Goal: Transaction & Acquisition: Purchase product/service

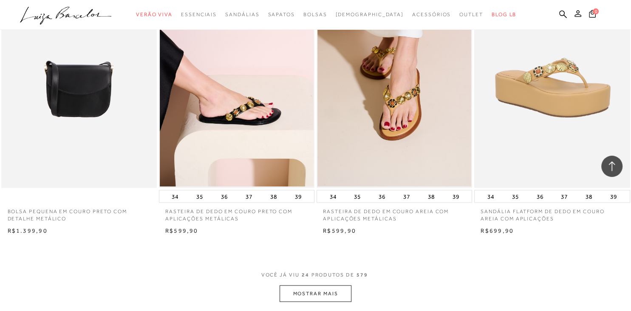
scroll to position [1571, 0]
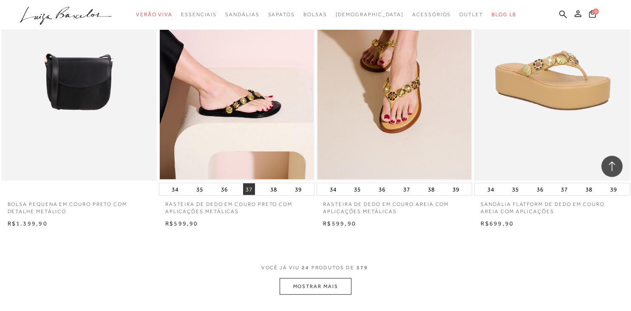
click at [249, 191] on button "37" at bounding box center [249, 189] width 12 height 12
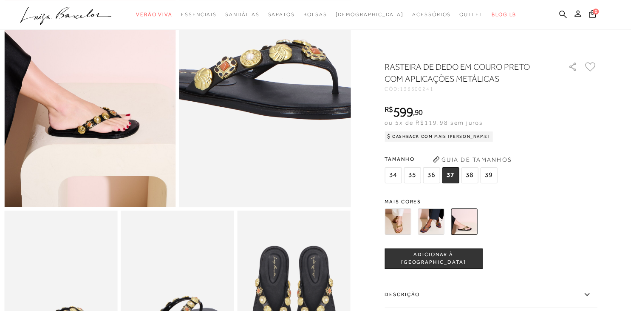
scroll to position [134, 0]
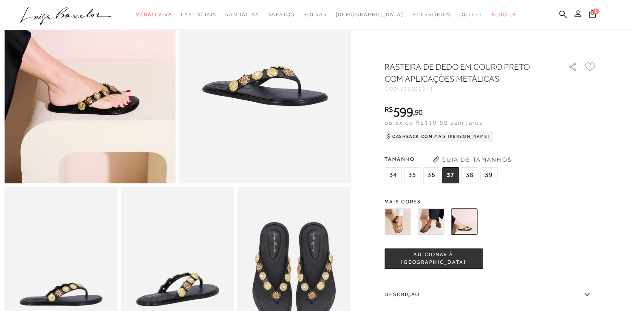
click at [432, 259] on span "ADICIONAR À [GEOGRAPHIC_DATA]" at bounding box center [433, 258] width 97 height 15
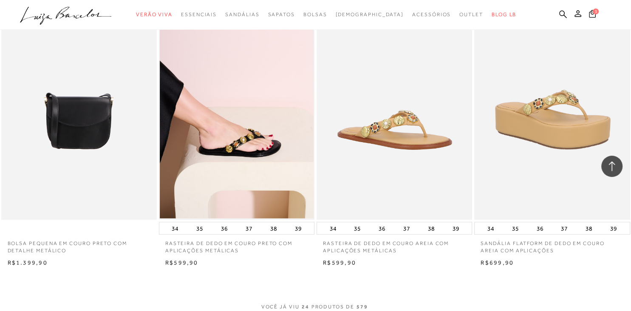
scroll to position [1616, 0]
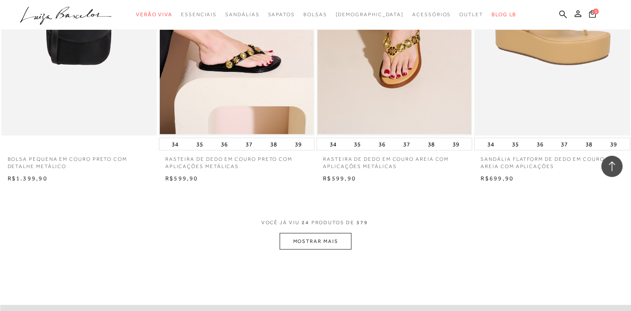
click at [331, 239] on button "MOSTRAR MAIS" at bounding box center [315, 241] width 71 height 17
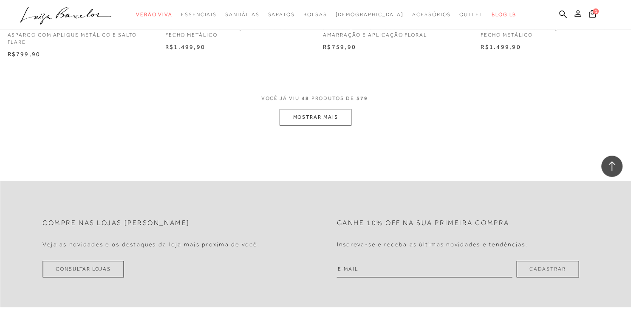
scroll to position [3502, 0]
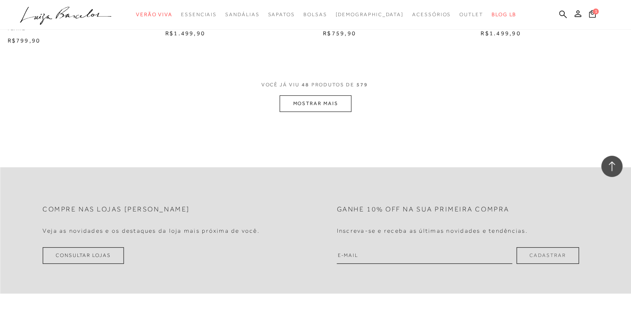
click at [331, 112] on button "MOSTRAR MAIS" at bounding box center [315, 103] width 71 height 17
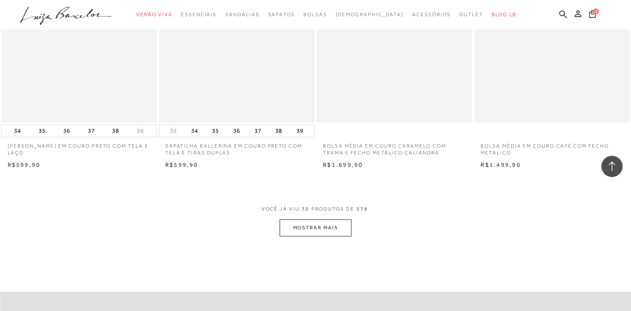
scroll to position [5118, 0]
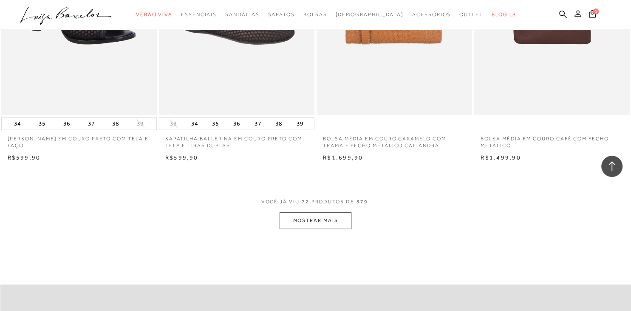
click at [344, 229] on button "MOSTRAR MAIS" at bounding box center [315, 220] width 71 height 17
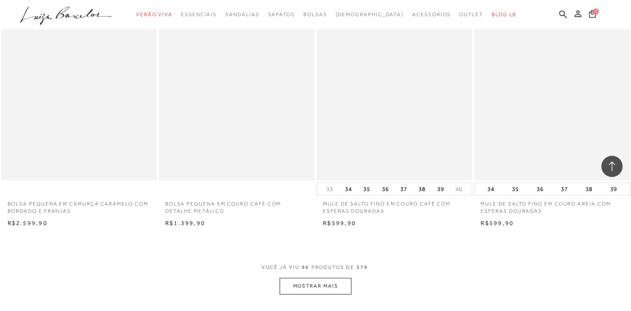
scroll to position [6914, 0]
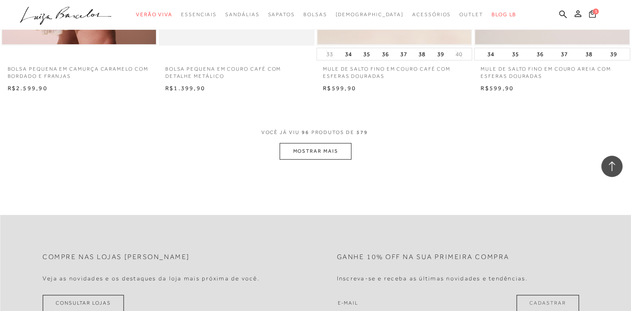
click at [596, 17] on button "1" at bounding box center [593, 14] width 12 height 11
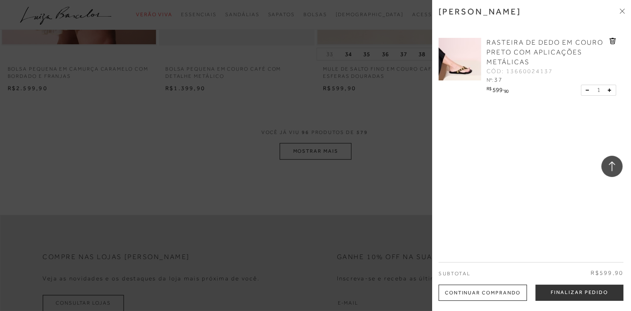
scroll to position [0, 0]
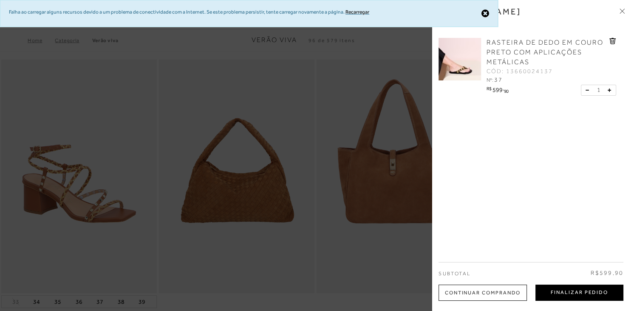
click at [567, 292] on button "Finalizar Pedido" at bounding box center [580, 292] width 88 height 16
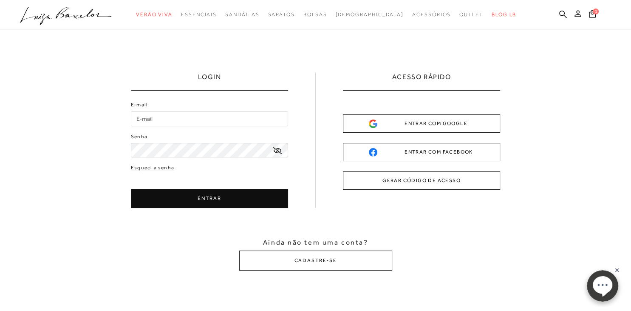
click at [213, 120] on input "E-mail" at bounding box center [209, 118] width 157 height 15
type input "[EMAIL_ADDRESS][DOMAIN_NAME]"
click at [219, 192] on button "ENTRAR" at bounding box center [209, 198] width 157 height 19
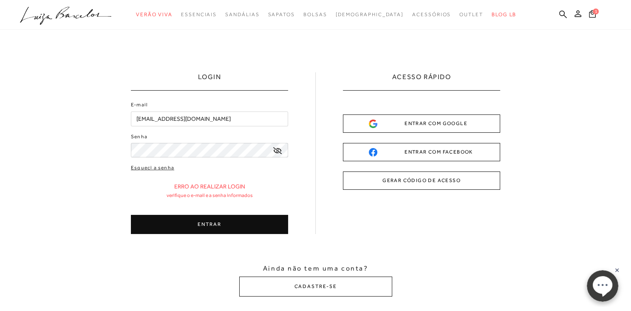
click at [210, 223] on button "ENTRAR" at bounding box center [209, 224] width 157 height 19
click at [195, 220] on button "ENTRAR" at bounding box center [209, 224] width 157 height 19
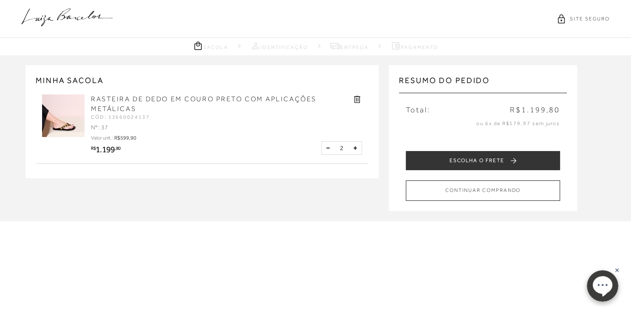
click at [328, 146] on button at bounding box center [328, 148] width 9 height 9
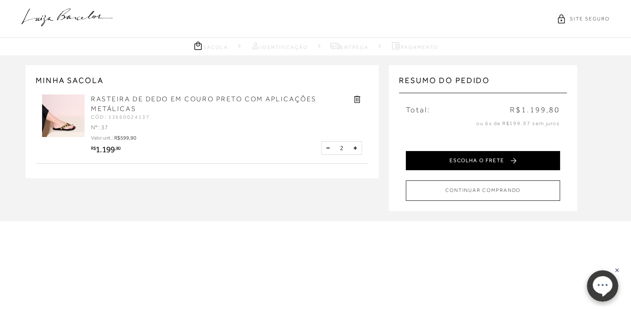
click at [509, 162] on button "ESCOLHA O FRETE" at bounding box center [483, 160] width 154 height 19
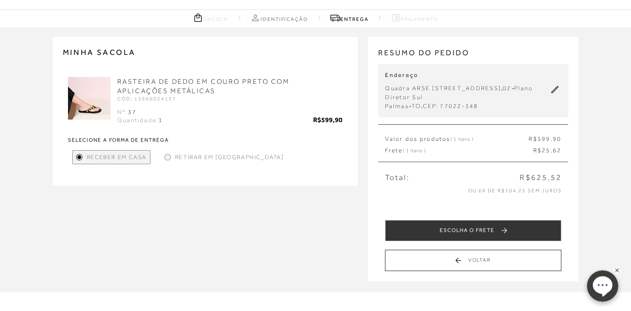
scroll to position [45, 0]
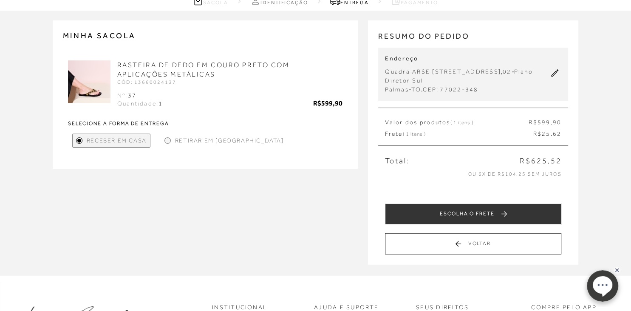
click at [559, 72] on icon at bounding box center [555, 73] width 8 height 8
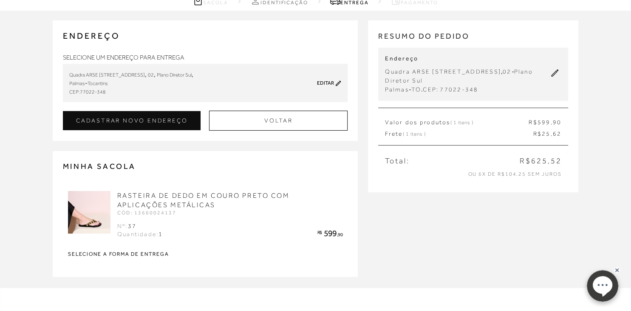
scroll to position [0, 0]
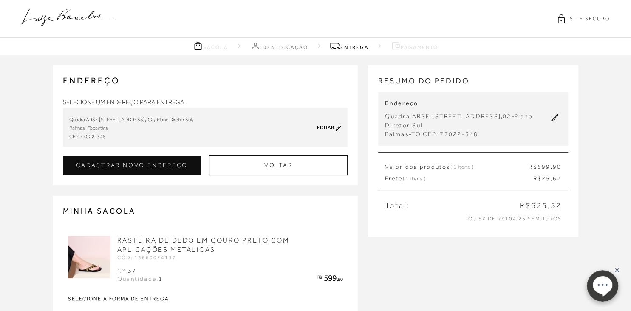
click at [339, 127] on icon at bounding box center [338, 127] width 5 height 5
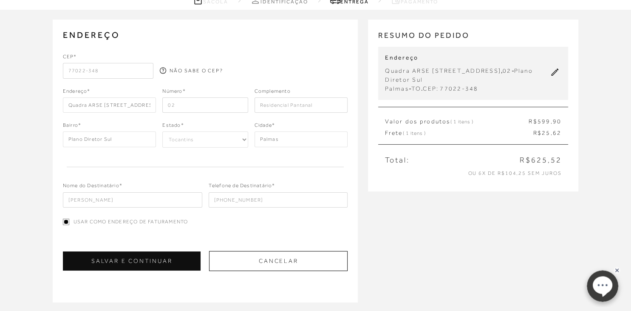
scroll to position [45, 0]
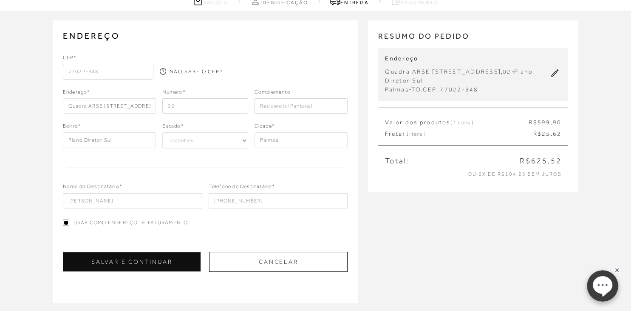
drag, startPoint x: 108, startPoint y: 73, endPoint x: 26, endPoint y: 69, distance: 81.3
click at [26, 69] on div "ENDEREÇO [STREET_ADDRESS] , 02 , Plano Diretor Sul , [GEOGRAPHIC_DATA] - [GEOGR…" at bounding box center [315, 230] width 631 height 439
drag, startPoint x: 115, startPoint y: 73, endPoint x: 52, endPoint y: 70, distance: 63.0
click at [63, 70] on input "77022-348" at bounding box center [108, 71] width 91 height 15
type input "77015-412"
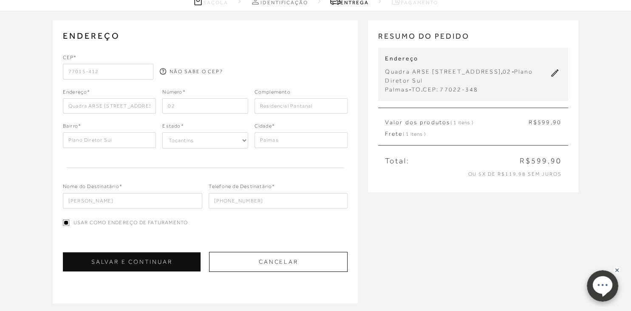
type input "Quadra ARSO 32 Rua 5"
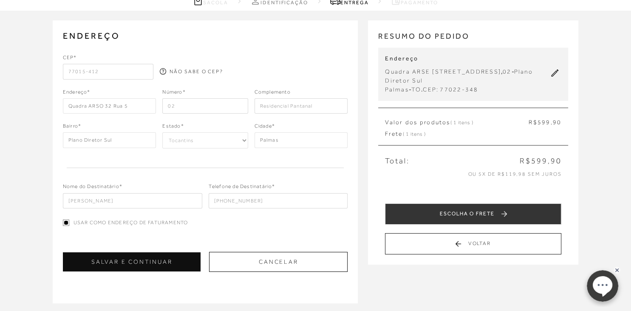
type input "77015-412"
click at [202, 105] on input "02" at bounding box center [204, 105] width 85 height 15
drag, startPoint x: 193, startPoint y: 106, endPoint x: 148, endPoint y: 101, distance: 45.8
click at [162, 101] on input "0245" at bounding box center [204, 105] width 85 height 15
type input "45"
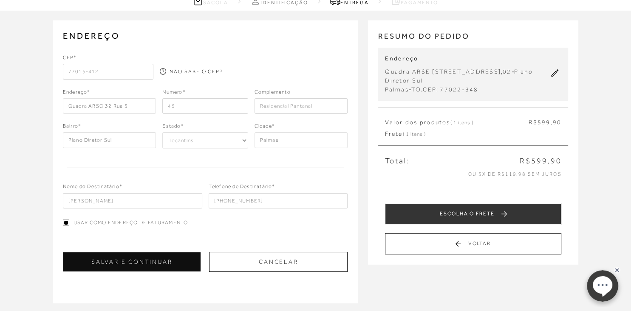
drag, startPoint x: 328, startPoint y: 103, endPoint x: 256, endPoint y: 108, distance: 72.0
click at [256, 108] on input "Residencial Pantanal" at bounding box center [302, 105] width 94 height 15
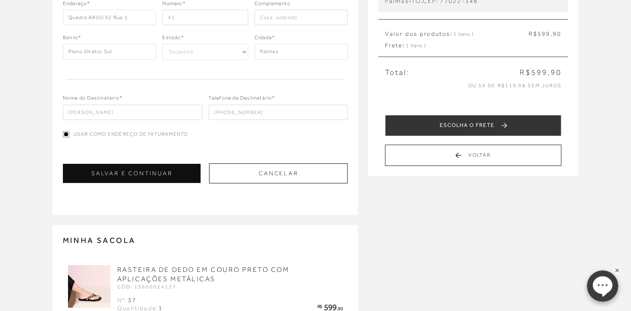
scroll to position [134, 0]
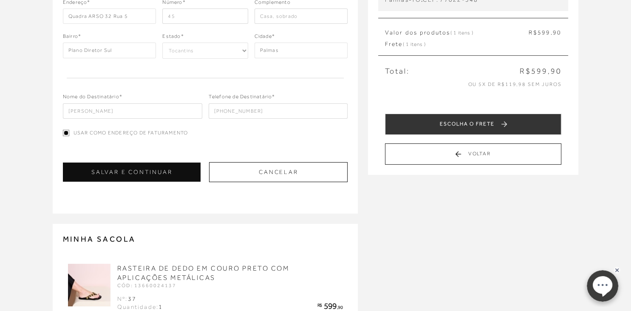
type input "Casa sobrado"
click at [134, 108] on input "[PERSON_NAME]" at bounding box center [132, 110] width 139 height 15
click at [109, 109] on input "[PERSON_NAME]" at bounding box center [132, 110] width 139 height 15
type input "[PERSON_NAME]"
click at [142, 174] on button "SALVAR E CONTINUAR" at bounding box center [132, 171] width 138 height 19
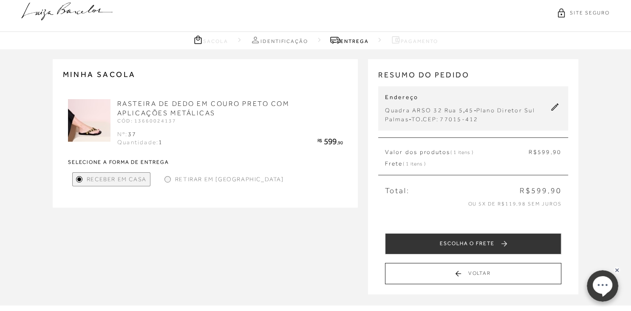
scroll to position [45, 0]
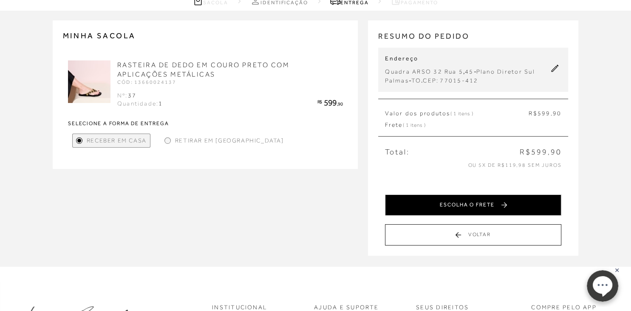
click at [478, 202] on button "ESCOLHA O FRETE" at bounding box center [473, 204] width 176 height 21
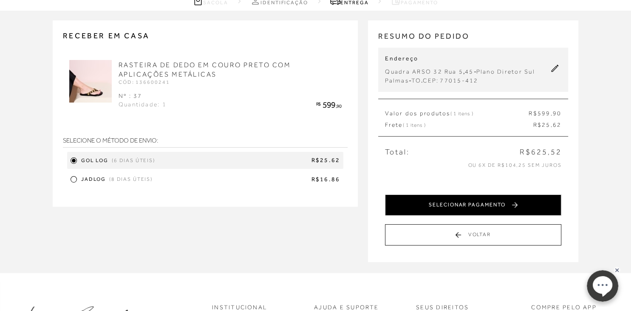
click at [489, 204] on button "SELECIONAR PAGAMENTO" at bounding box center [473, 204] width 176 height 21
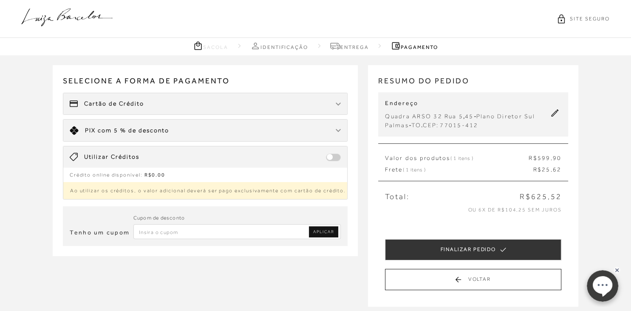
click at [150, 102] on div "Cartão de Crédito" at bounding box center [205, 103] width 284 height 21
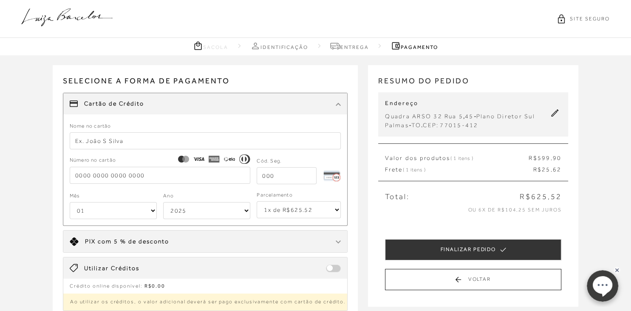
click at [122, 139] on input "text" at bounding box center [206, 140] width 272 height 17
type input "[PERSON_NAME]"
click at [186, 175] on input "tel" at bounding box center [160, 175] width 181 height 17
type input "[CREDIT_CARD_NUMBER]"
click at [286, 179] on input "tel" at bounding box center [287, 175] width 60 height 17
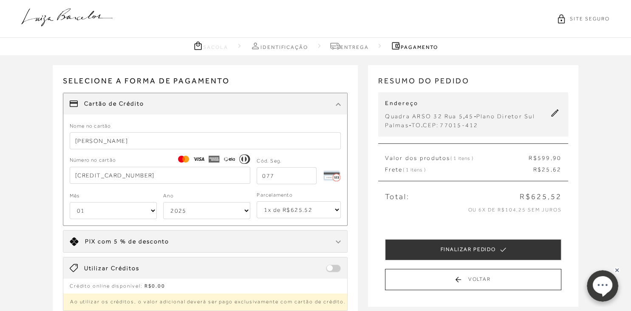
type input "077"
select select "07"
click option "07" at bounding box center [0, 0] width 0 height 0
click at [163, 202] on select "2025 2026 2027 2028 2029 2030 2031 2032 2033 2034 2035 2036 2037 2038 2039 2040…" at bounding box center [206, 210] width 87 height 17
select select "2032"
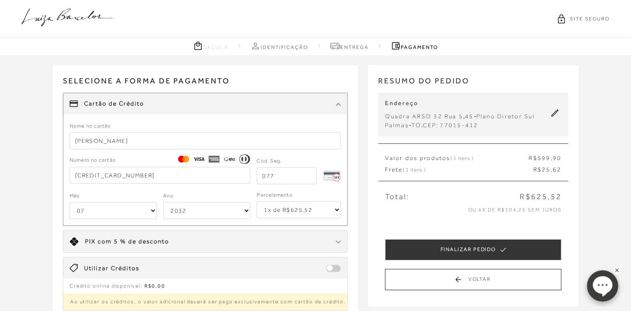
click option "2032" at bounding box center [0, 0] width 0 height 0
click at [257, 201] on select "1x de R$625.52 2x de R$312.76 sem juros 3x de R$208.51 sem juros 4x de R$156.38…" at bounding box center [299, 209] width 84 height 17
select select "5"
click option "5x de R$125.11 sem juros" at bounding box center [0, 0] width 0 height 0
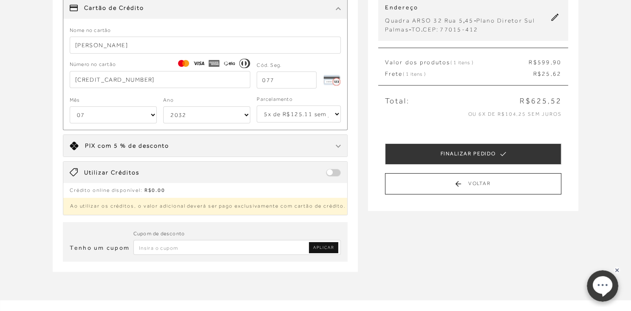
scroll to position [100, 0]
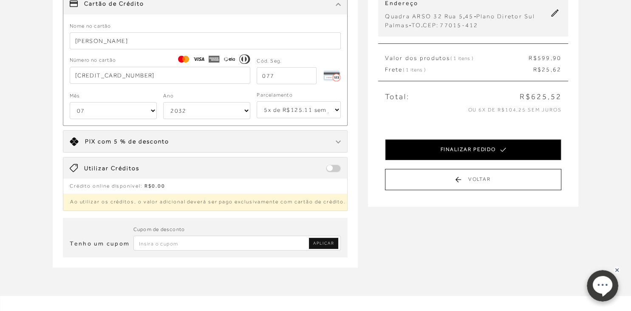
click at [472, 153] on button "FINALIZAR PEDIDO" at bounding box center [473, 149] width 176 height 21
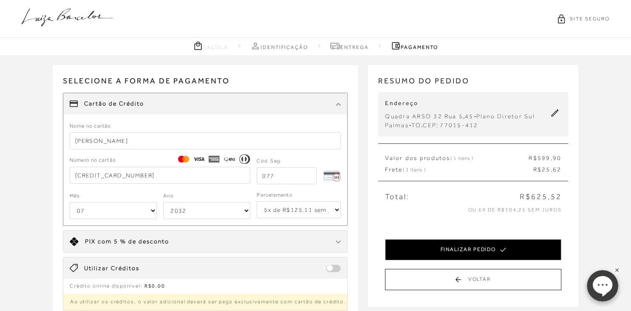
select select "07"
select select "2032"
select select "5"
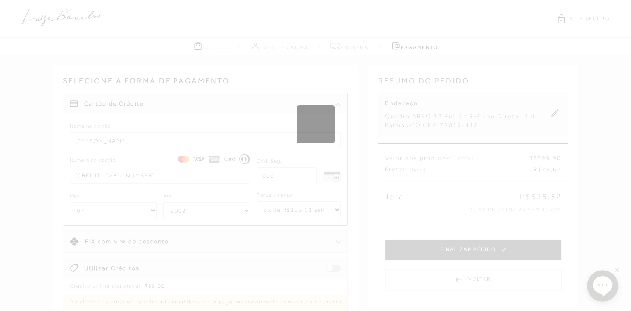
select select "1"
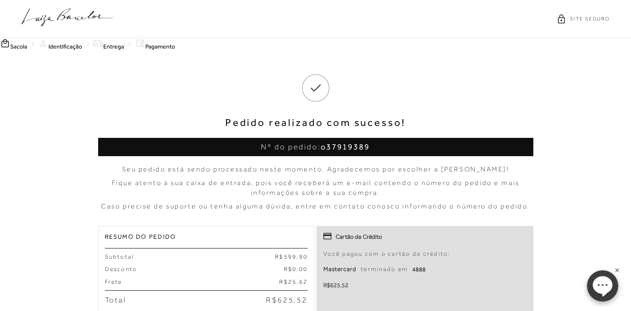
click at [66, 18] on icon at bounding box center [66, 18] width 91 height 18
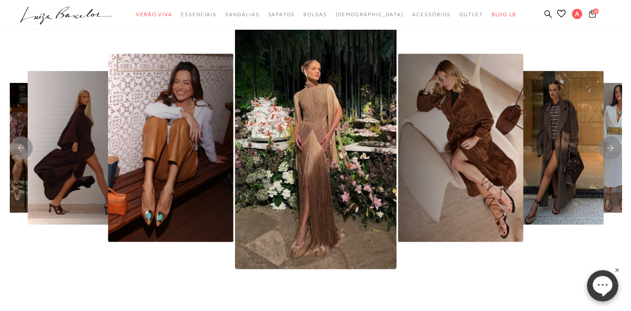
scroll to position [1706, 0]
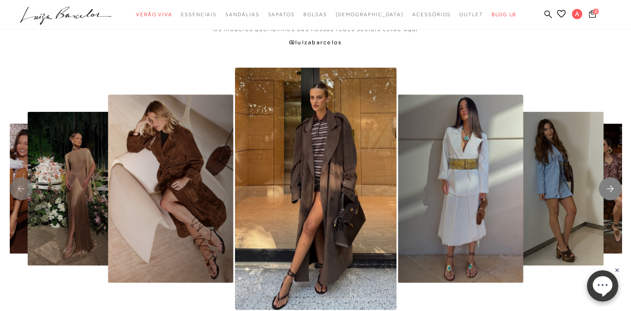
click at [613, 192] on rect "Next slide" at bounding box center [610, 188] width 23 height 23
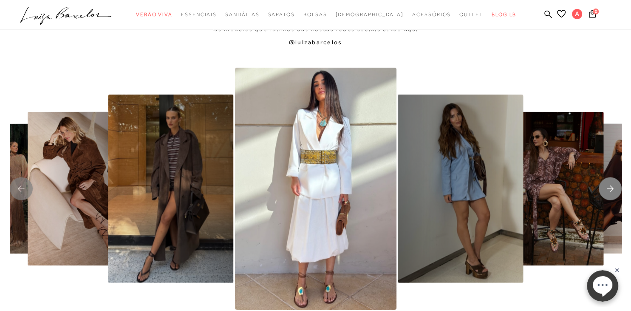
click at [613, 192] on rect "Next slide" at bounding box center [610, 188] width 23 height 23
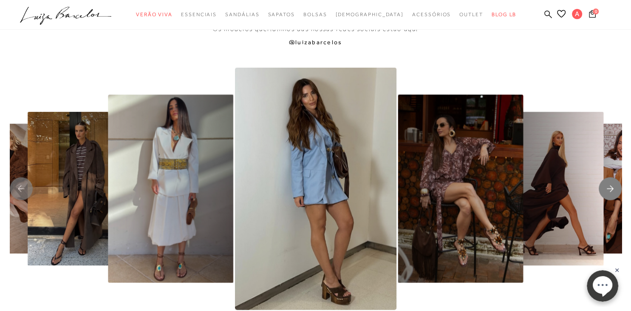
click at [613, 192] on rect "Next slide" at bounding box center [610, 188] width 23 height 23
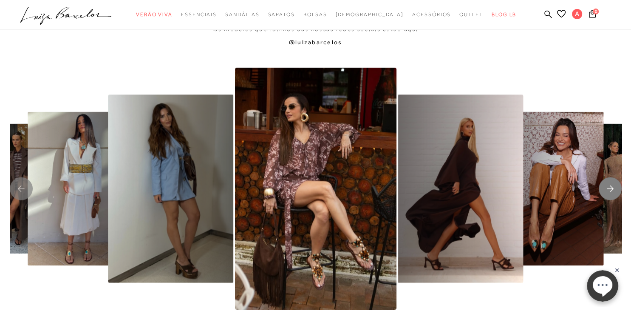
click at [608, 192] on rect "Next slide" at bounding box center [610, 188] width 23 height 23
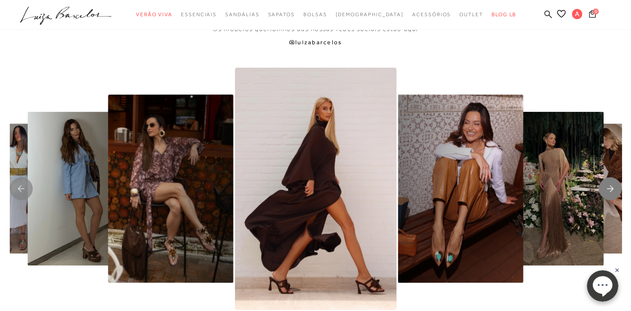
click at [608, 192] on rect "Next slide" at bounding box center [610, 188] width 23 height 23
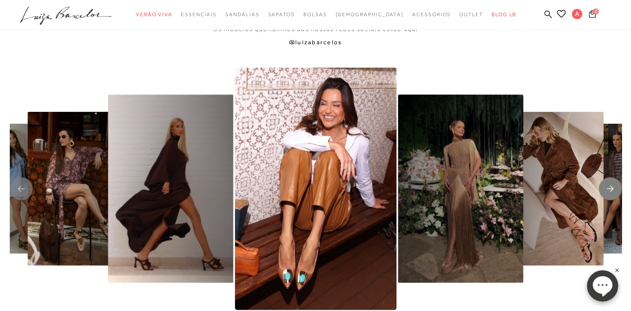
click at [608, 192] on rect "Next slide" at bounding box center [610, 188] width 23 height 23
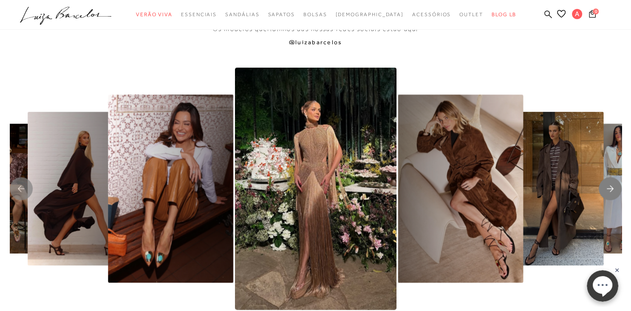
click at [608, 192] on rect "Next slide" at bounding box center [610, 188] width 23 height 23
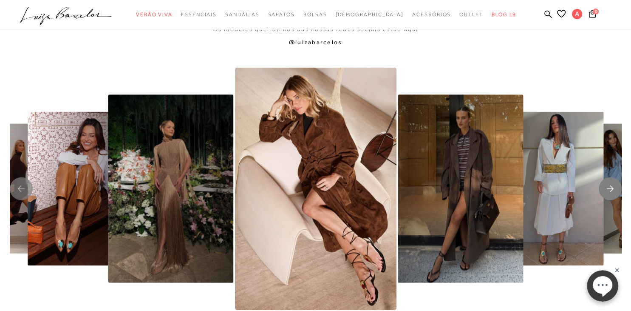
click at [608, 192] on rect "Next slide" at bounding box center [610, 188] width 23 height 23
